Goal: Task Accomplishment & Management: Complete application form

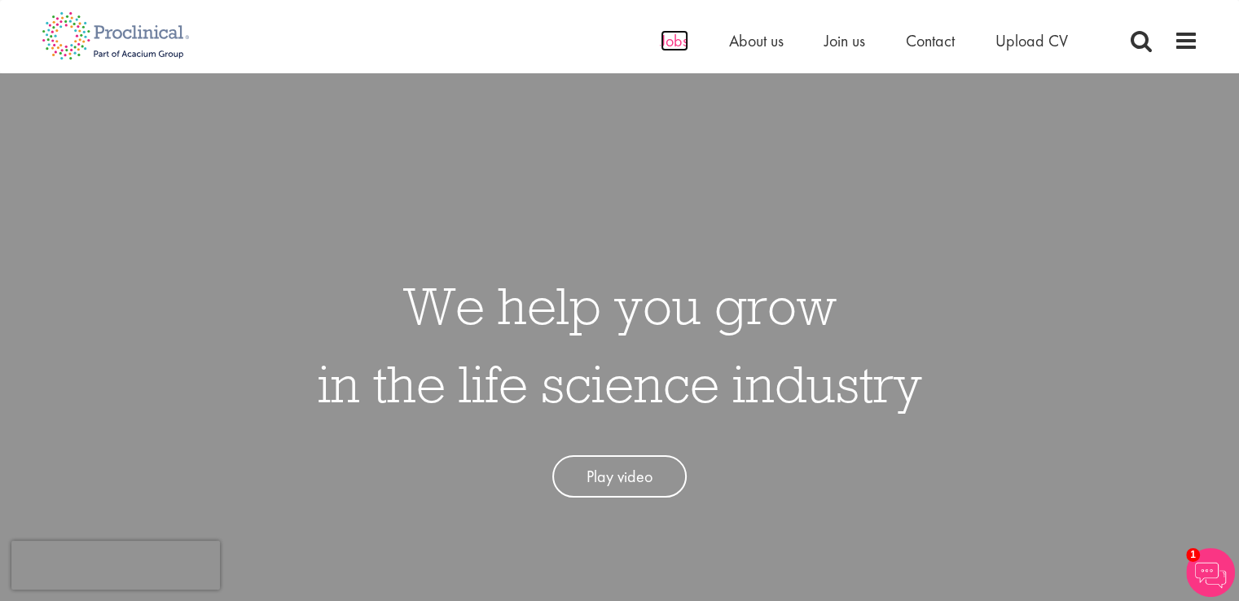
click at [670, 43] on span "Jobs" at bounding box center [675, 40] width 28 height 21
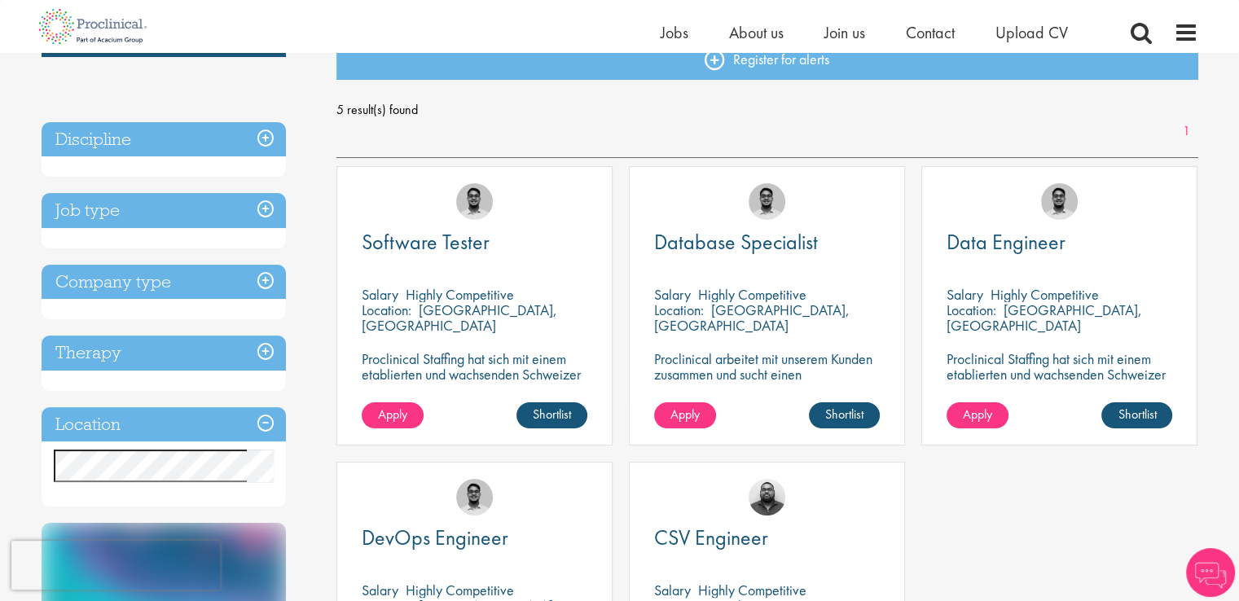
scroll to position [196, 0]
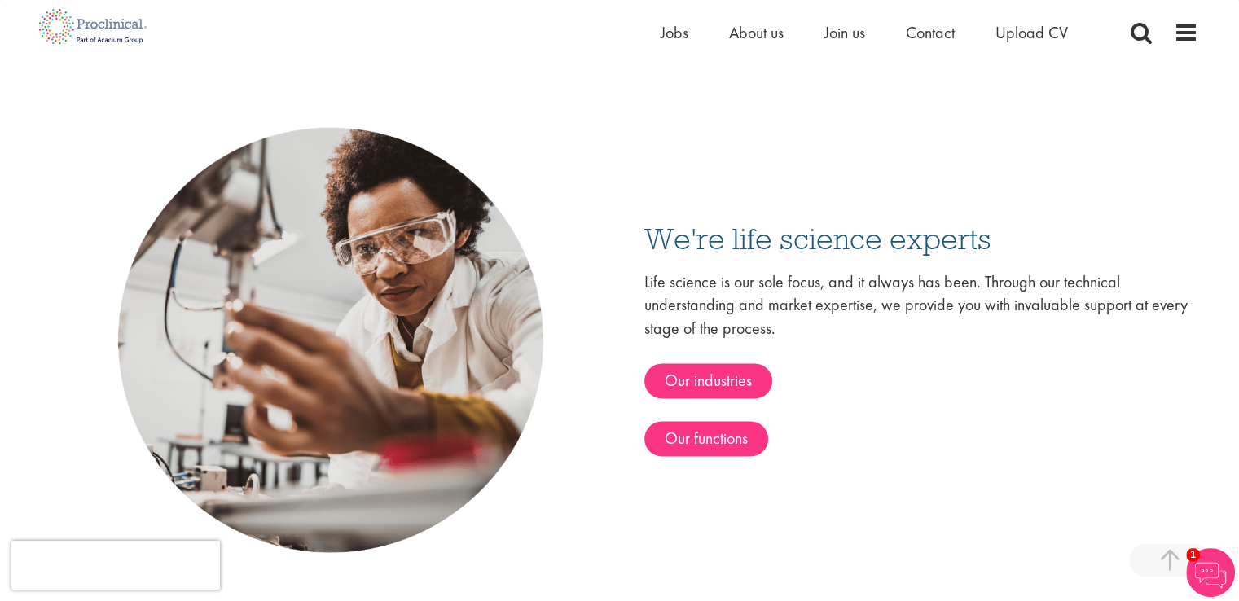
scroll to position [2444, 0]
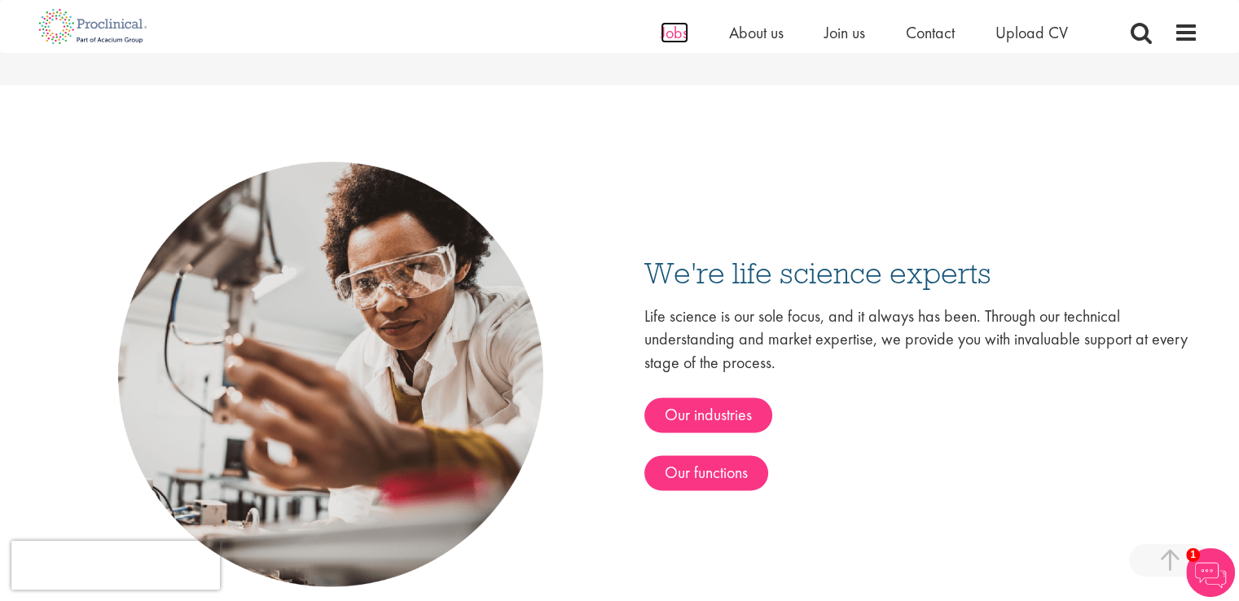
click at [674, 31] on span "Jobs" at bounding box center [675, 32] width 28 height 21
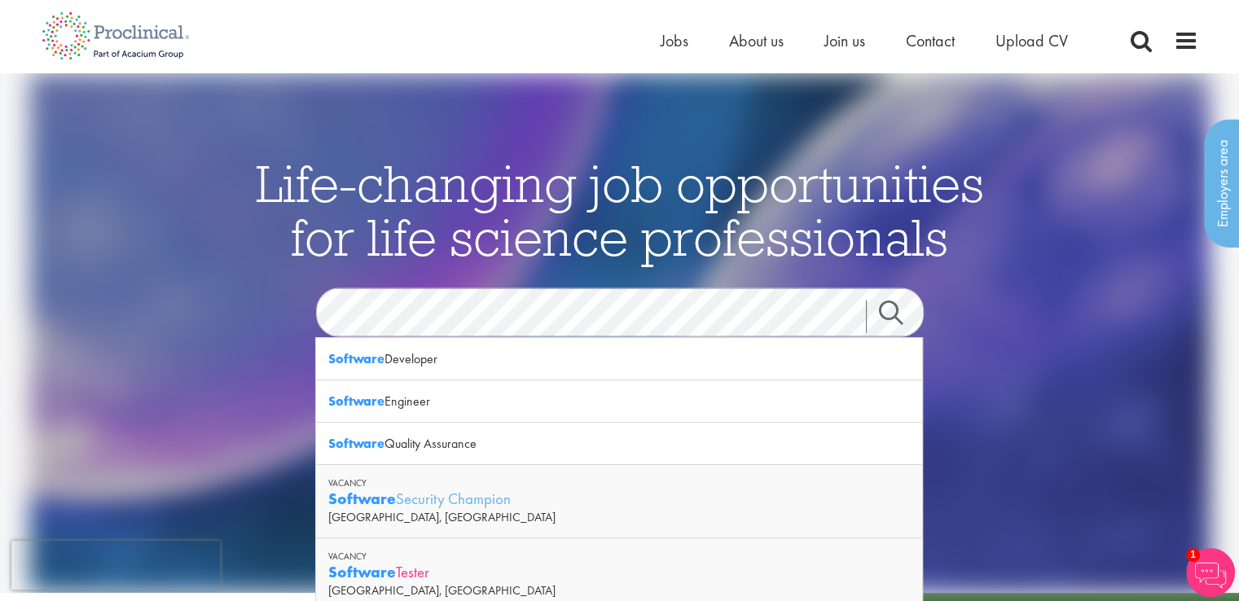
click at [414, 574] on div "Software Tester" at bounding box center [619, 572] width 582 height 20
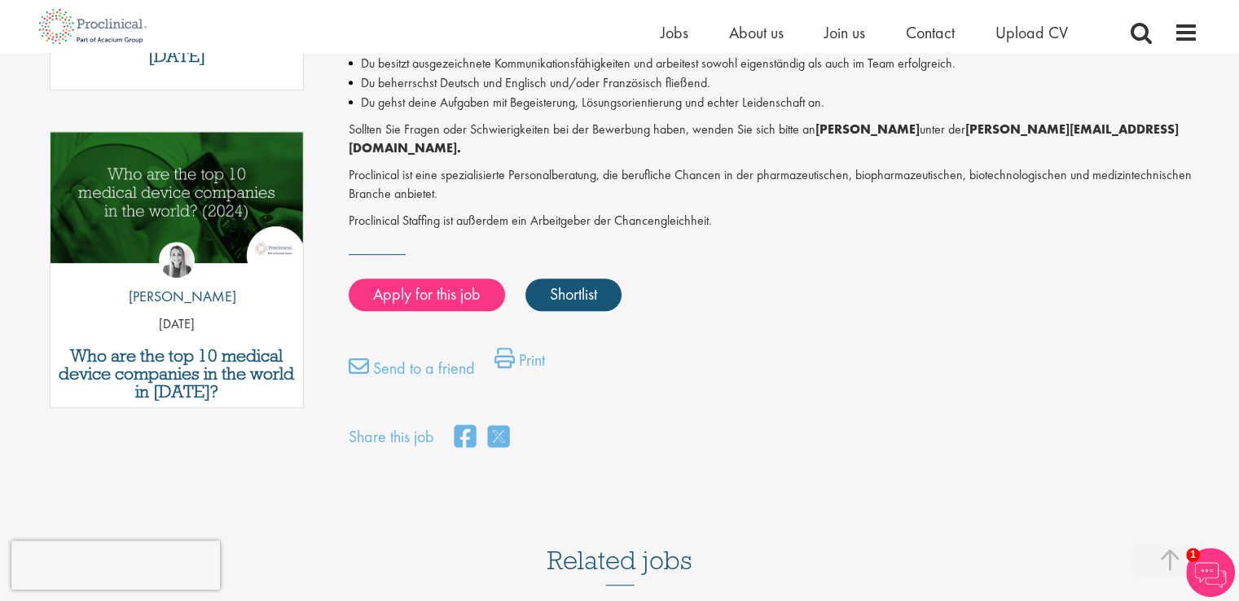
scroll to position [777, 0]
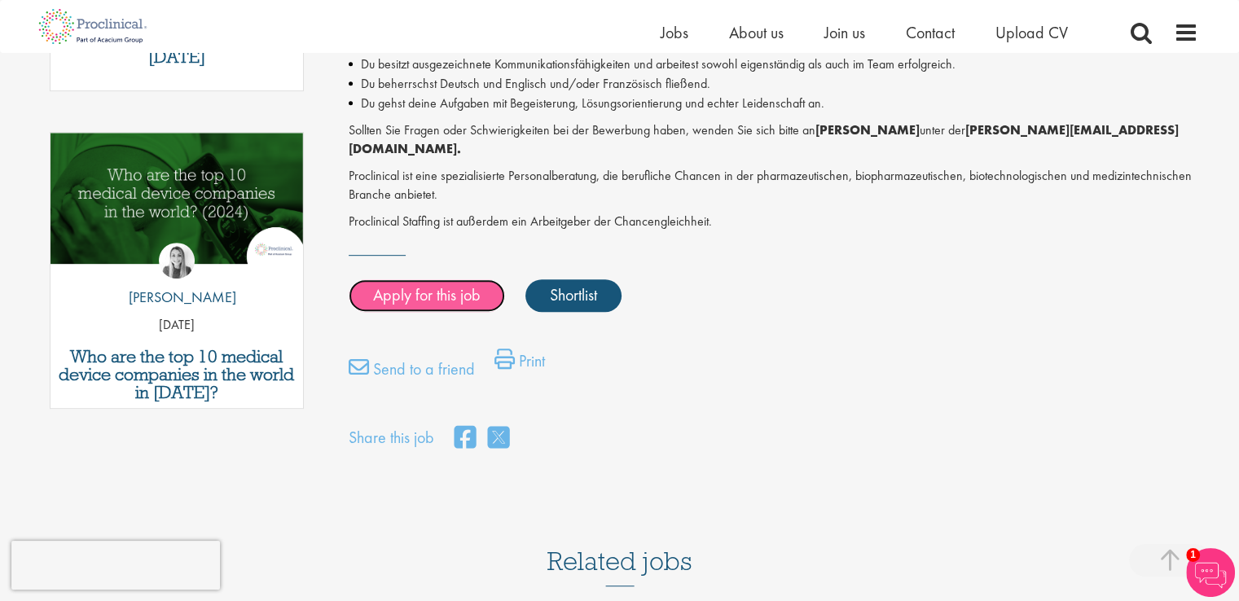
click at [465, 284] on link "Apply for this job" at bounding box center [427, 295] width 156 height 33
